Goal: Transaction & Acquisition: Book appointment/travel/reservation

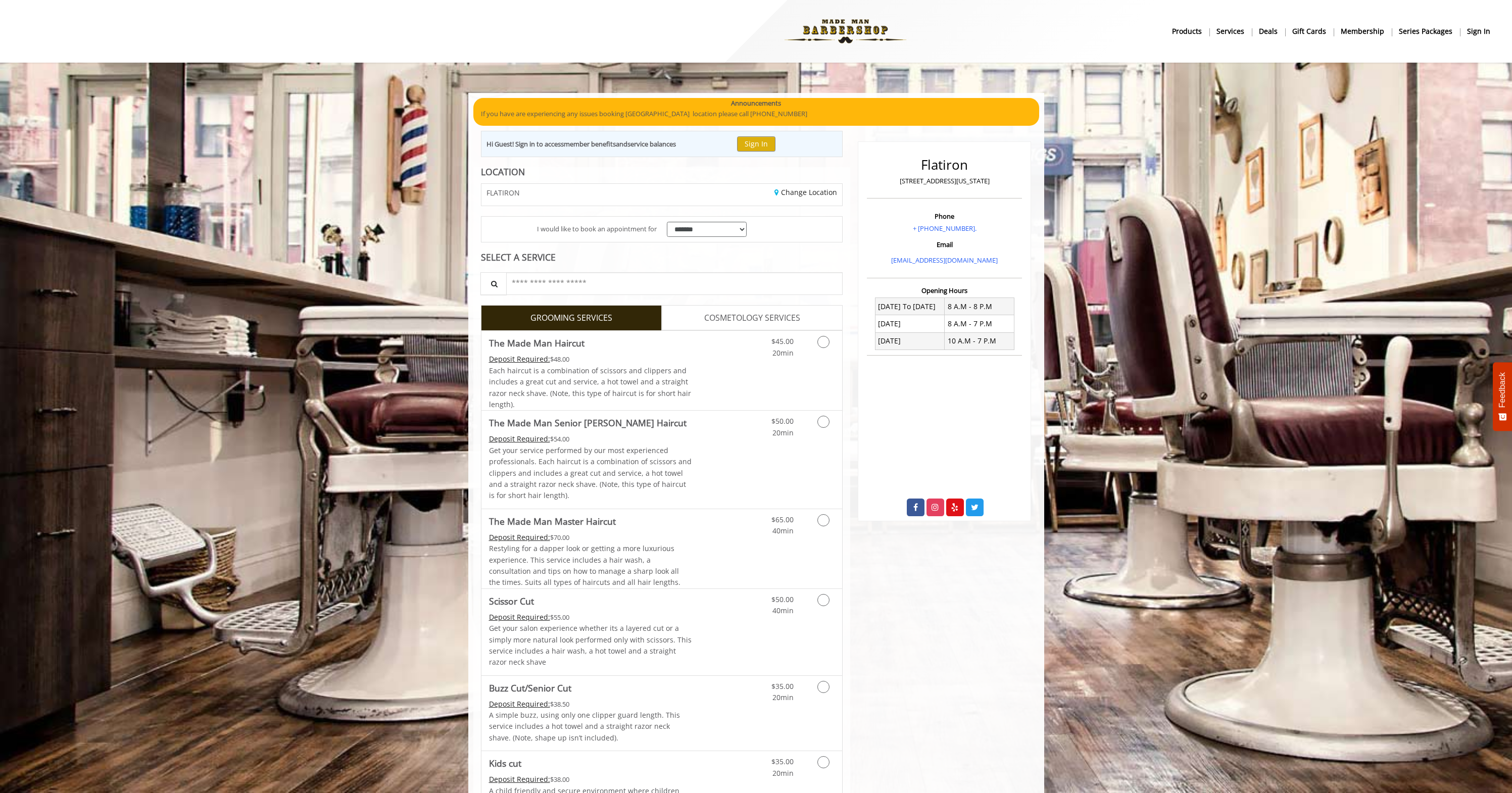
click at [814, 351] on link "Grooming services" at bounding box center [822, 345] width 26 height 28
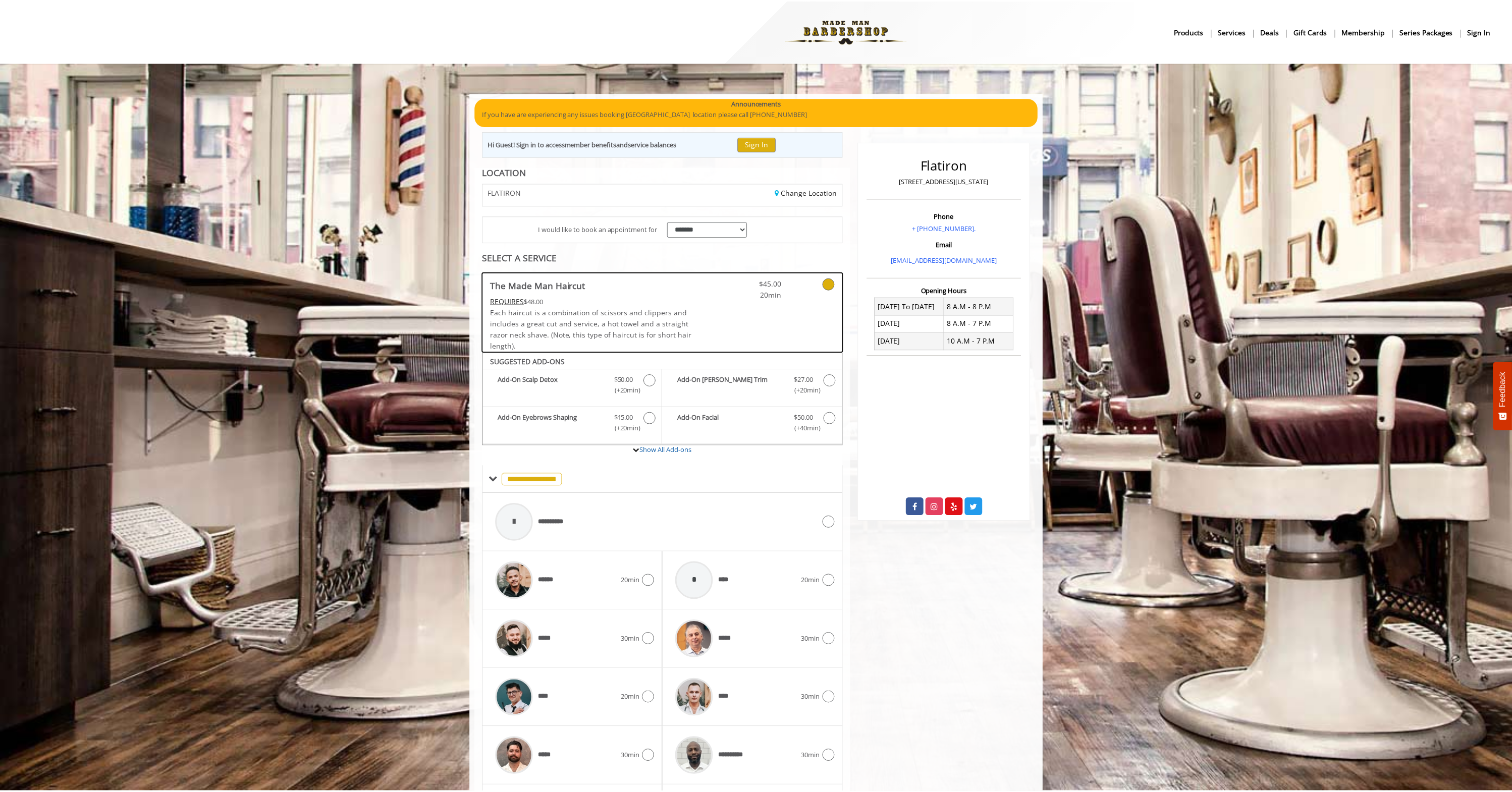
scroll to position [87, 0]
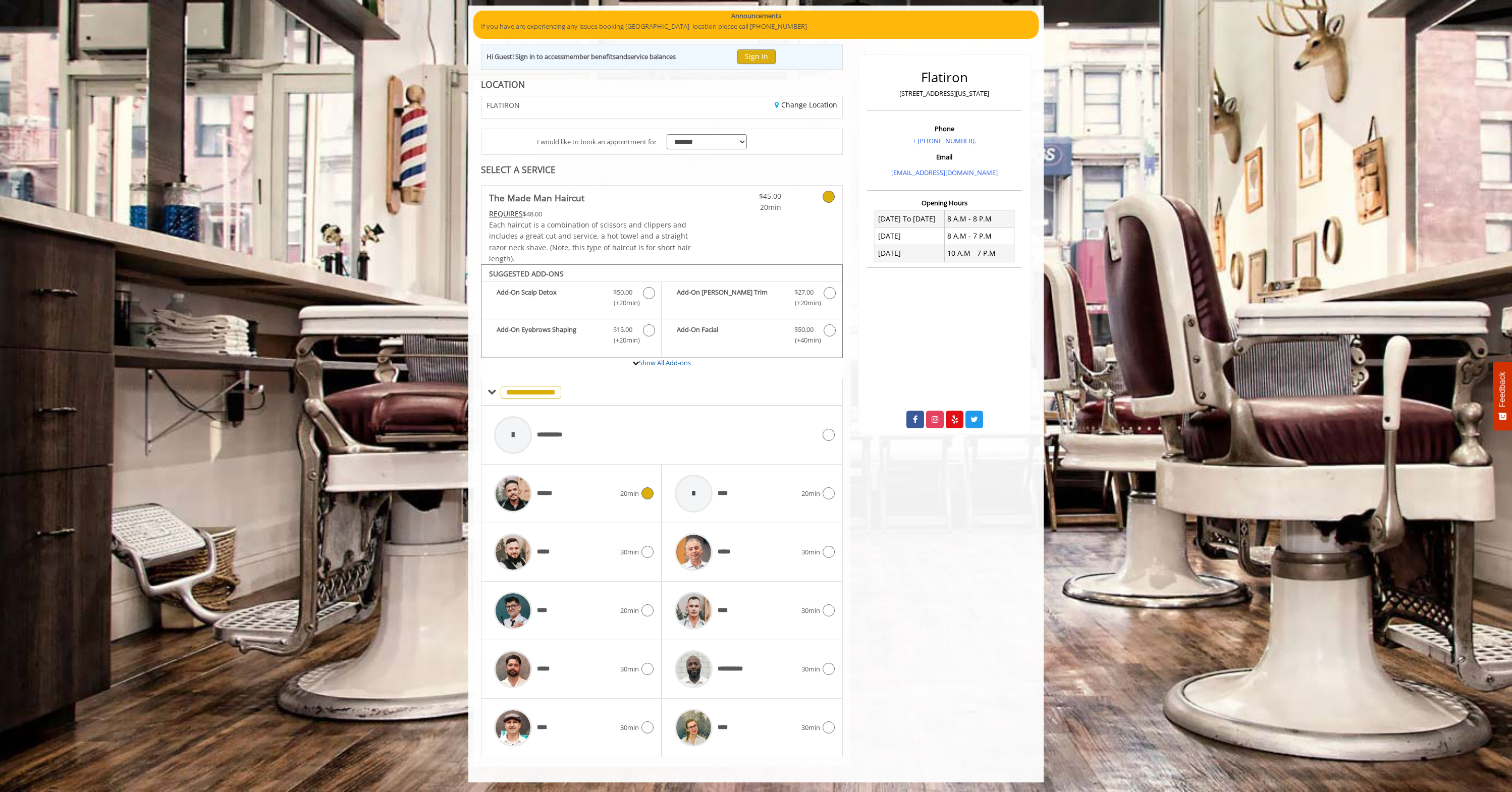
click at [642, 498] on div at bounding box center [646, 493] width 15 height 12
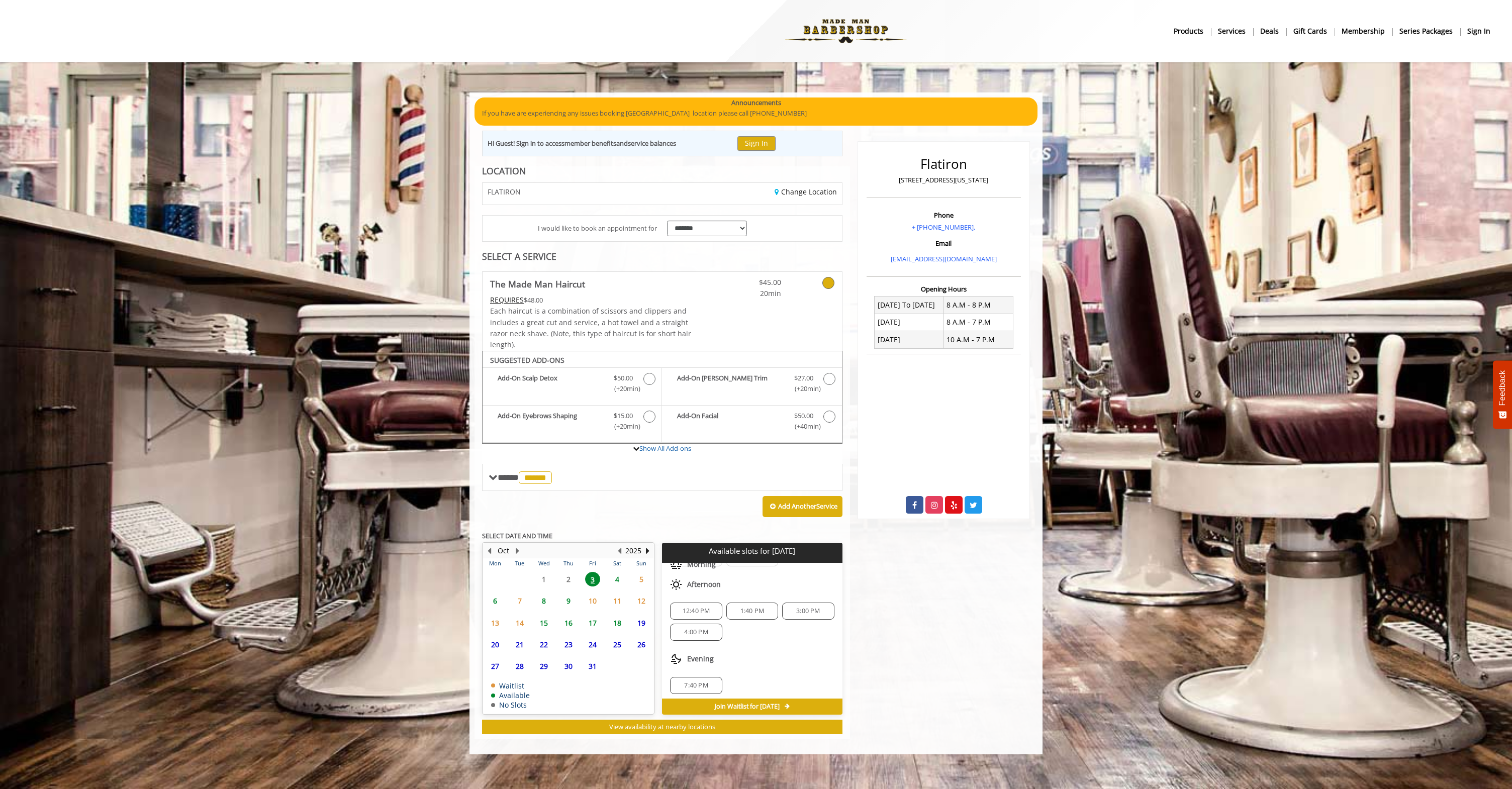
scroll to position [45, 0]
